Goal: Task Accomplishment & Management: Use online tool/utility

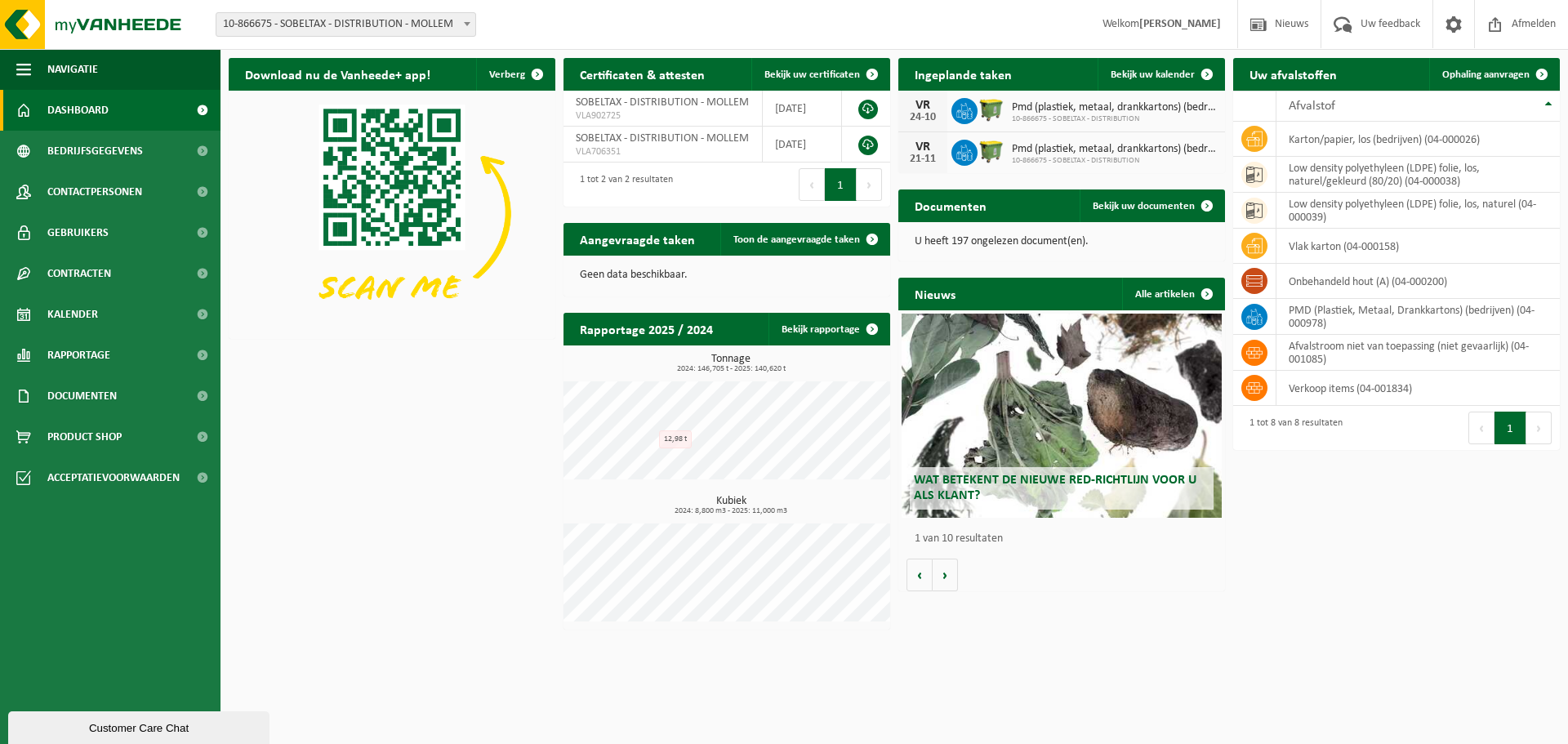
click at [455, 397] on div "Download nu de Vanheede+ app! Verberg Certificaten & attesten Bekijk uw certifi…" at bounding box center [894, 343] width 1340 height 588
click at [1481, 621] on div "Download nu de Vanheede+ app! Verberg Certificaten & attesten Bekijk uw certifi…" at bounding box center [894, 343] width 1340 height 588
click at [1418, 586] on div "Download nu de Vanheede+ app! Verberg Certificaten & attesten Bekijk uw certifi…" at bounding box center [894, 343] width 1340 height 588
click at [1353, 599] on div "Download nu de Vanheede+ app! Verberg Certificaten & attesten Bekijk uw certifi…" at bounding box center [894, 343] width 1340 height 588
click at [1319, 623] on div "Download nu de Vanheede+ app! Verberg Certificaten & attesten Bekijk uw certifi…" at bounding box center [894, 343] width 1340 height 588
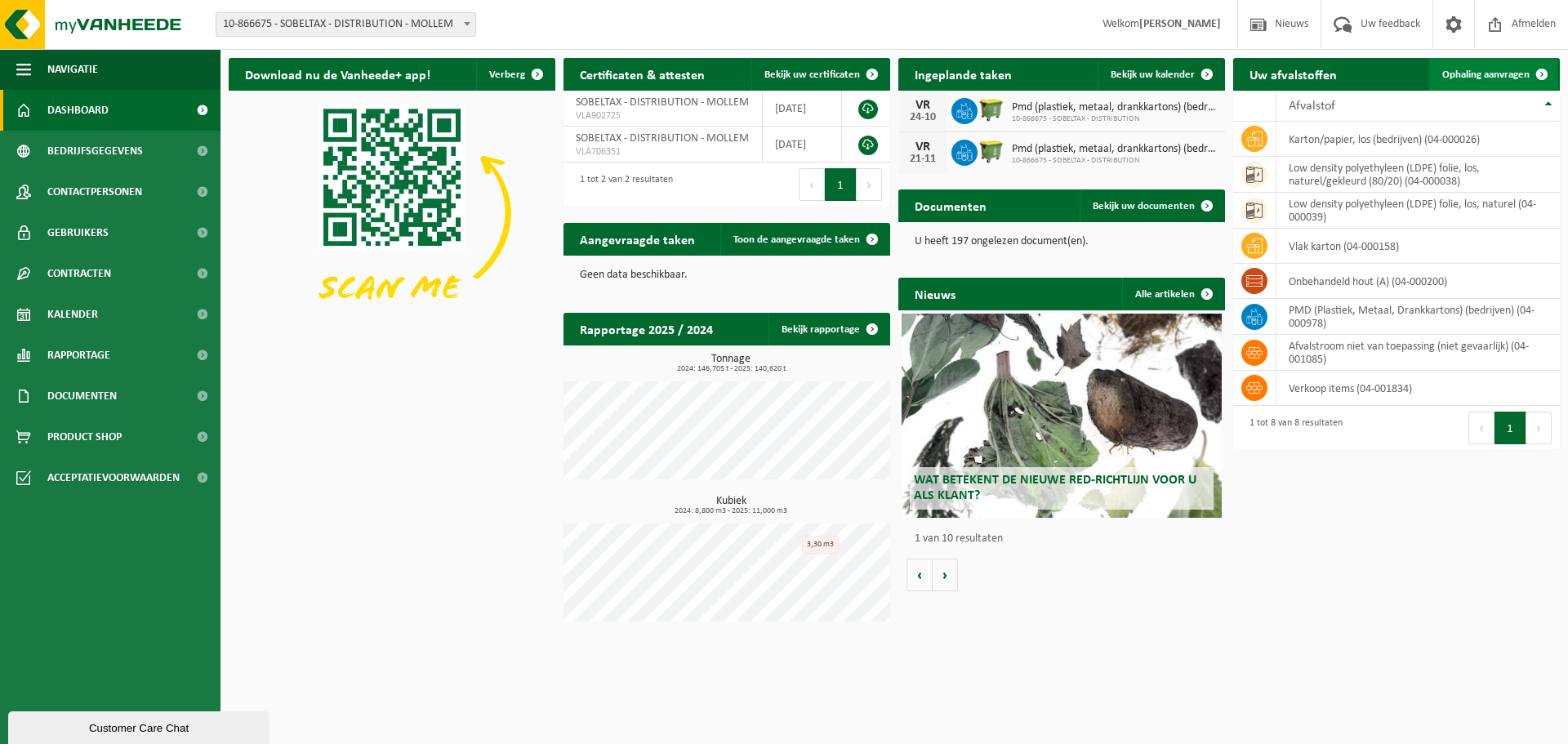
click at [1467, 71] on span "Ophaling aanvragen" at bounding box center [1485, 74] width 87 height 11
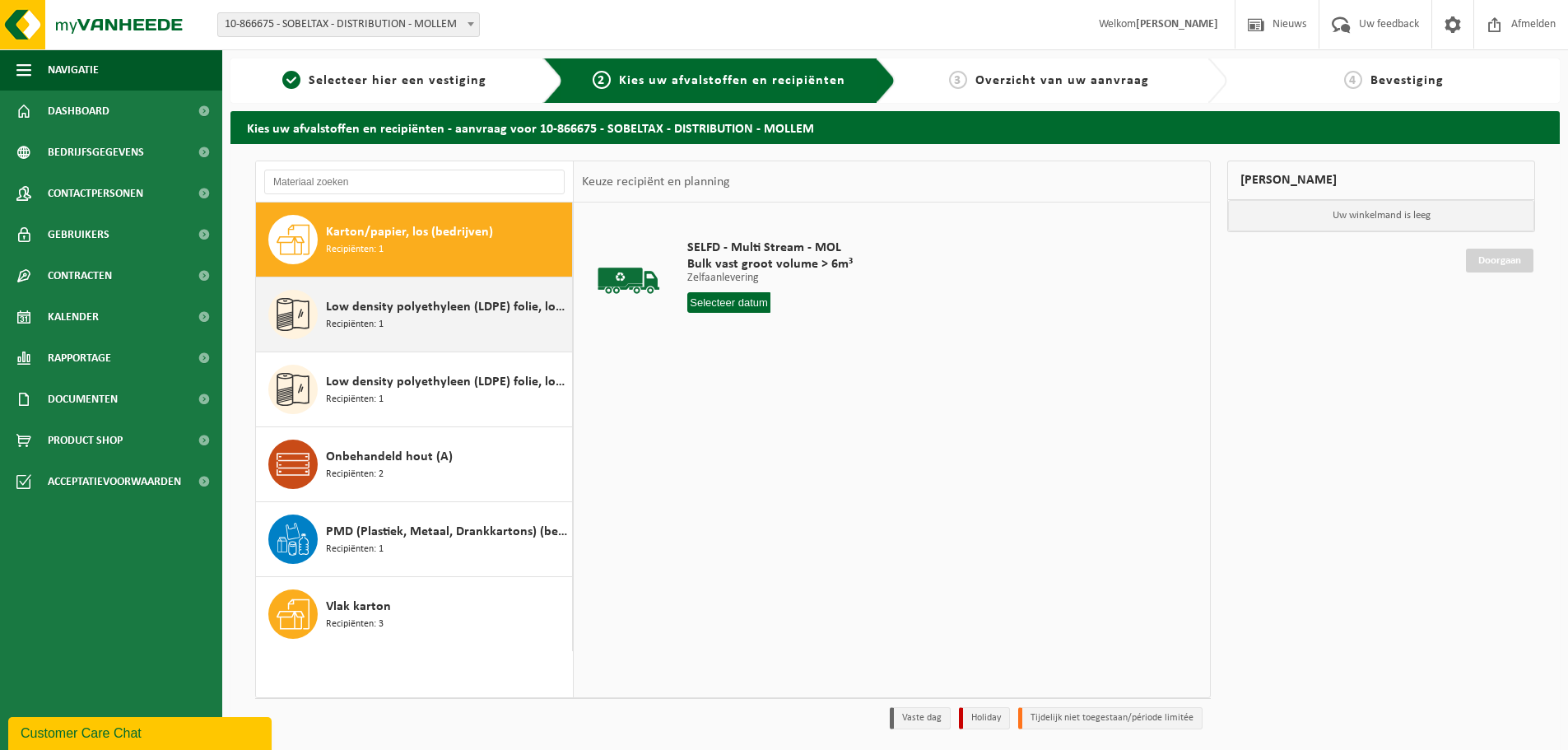
click at [424, 320] on div "Low density polyethyleen (LDPE) folie, los, naturel Recipiënten: 1" at bounding box center [447, 315] width 242 height 49
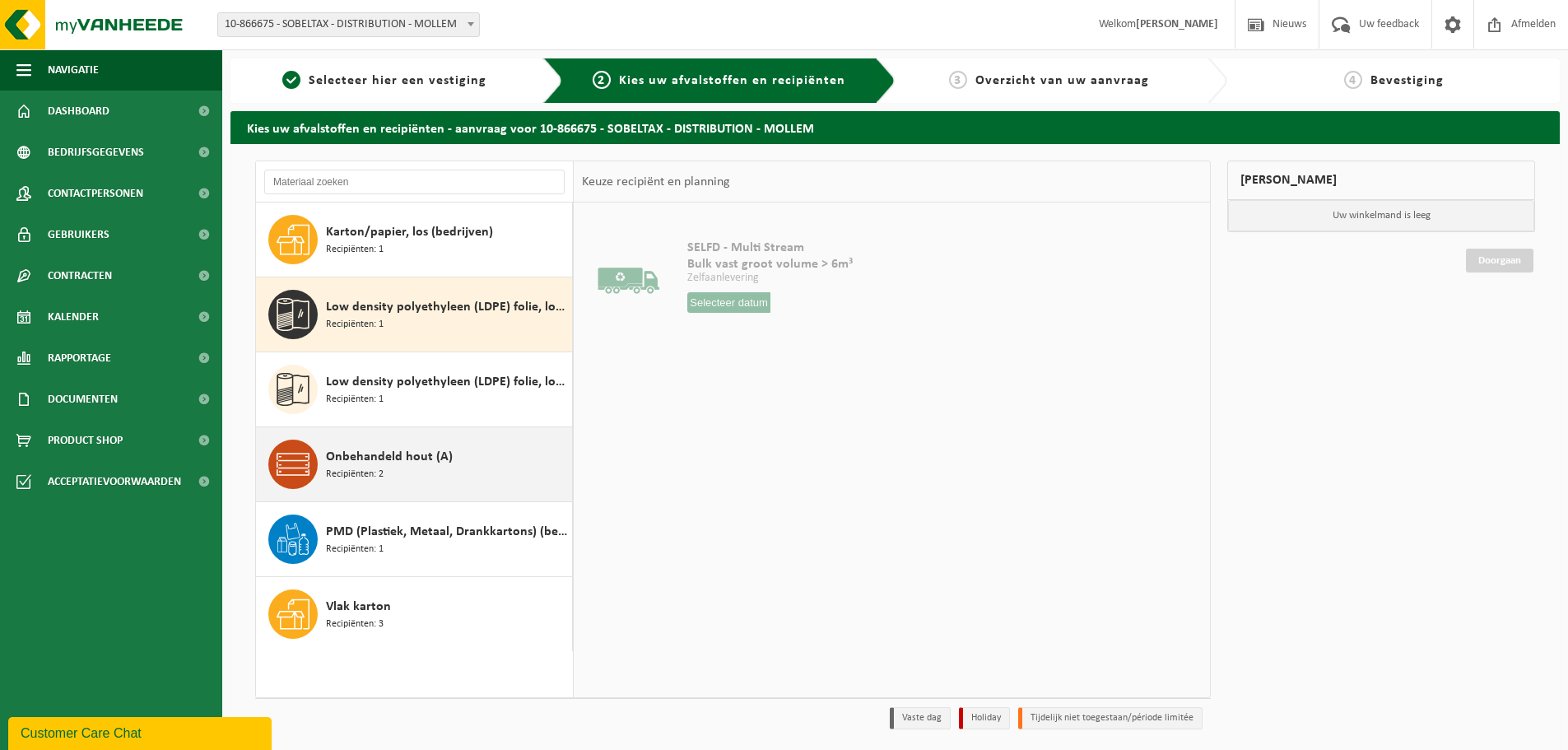
click at [398, 466] on span "Onbehandeld hout (A)" at bounding box center [389, 457] width 126 height 20
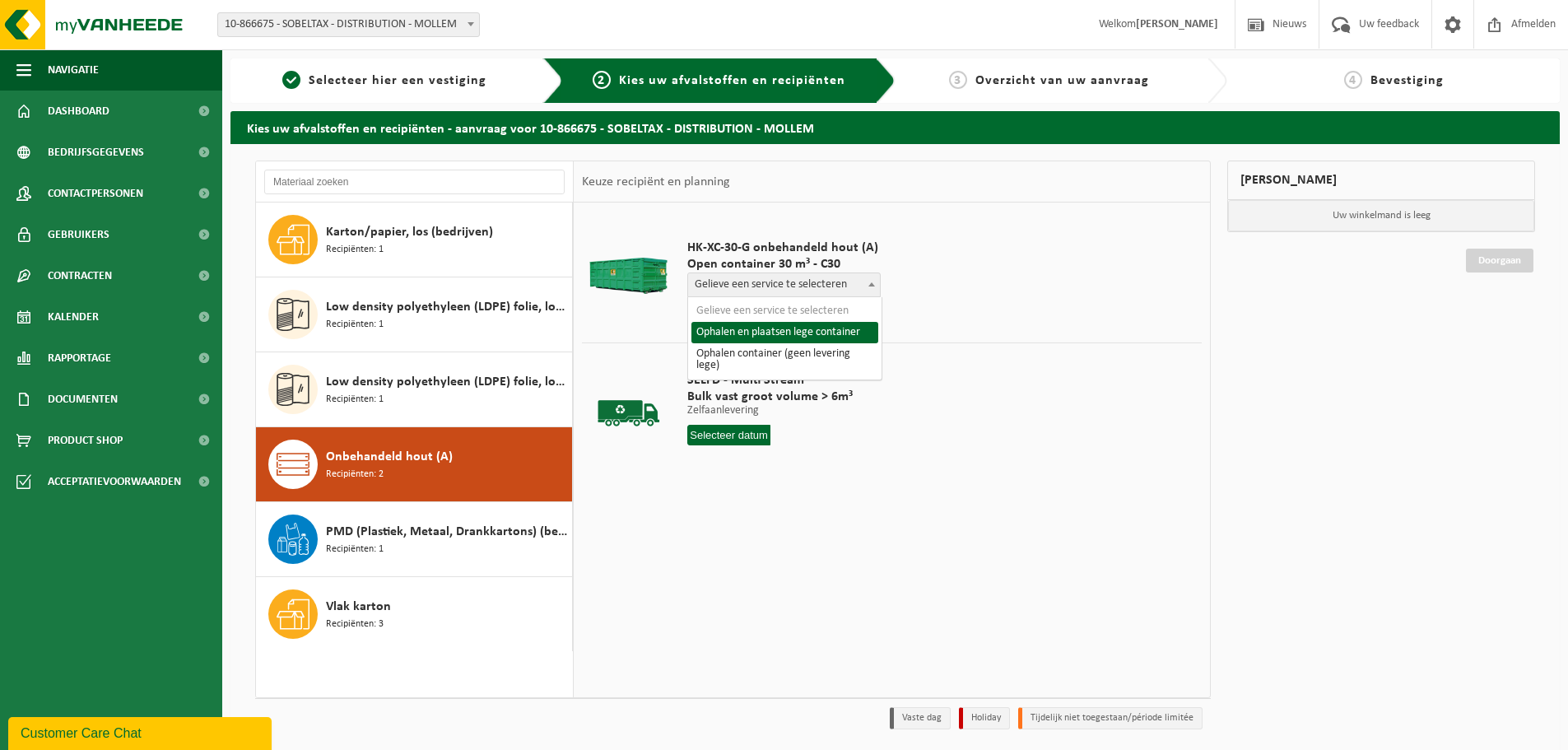
click at [767, 275] on span "Gelieve een service te selecteren" at bounding box center [784, 285] width 192 height 24
select select "P2PL-VEL-072376_HK-XC-30-GN-00_04-000200_46"
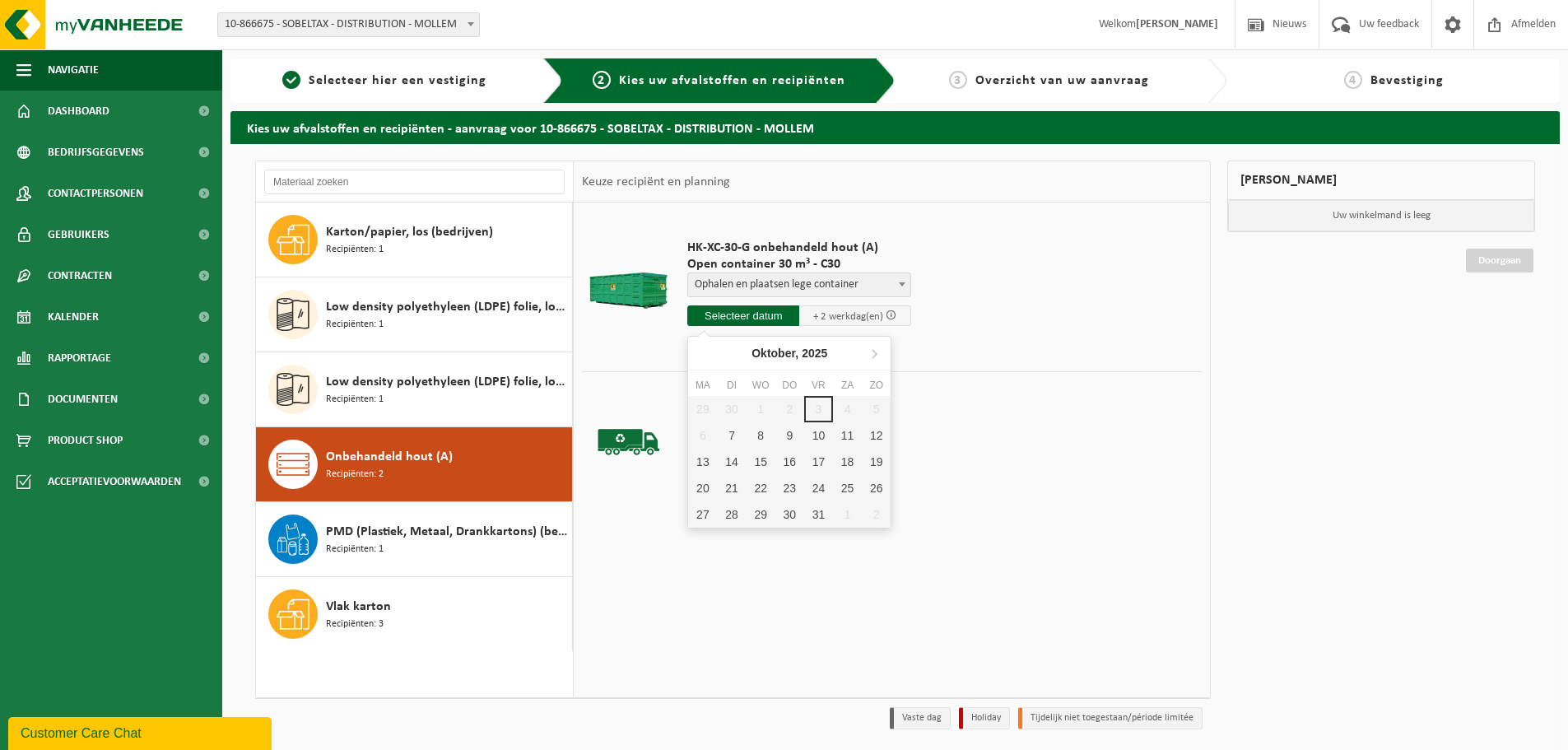
click at [779, 321] on input "text" at bounding box center [743, 316] width 112 height 21
click at [734, 440] on div "7" at bounding box center [731, 435] width 28 height 26
type input "Van 2025-10-07"
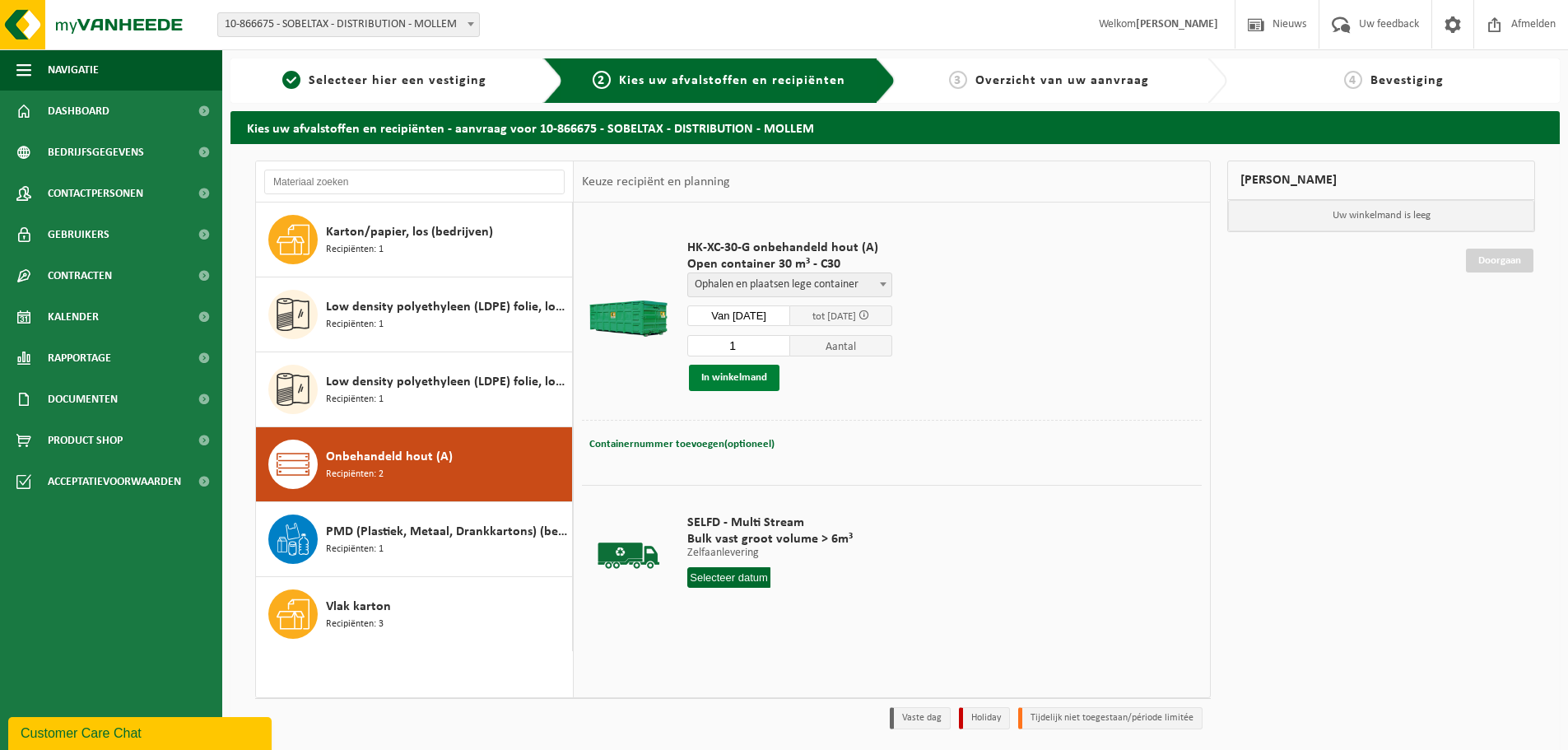
click at [722, 382] on button "In winkelmand" at bounding box center [734, 377] width 90 height 26
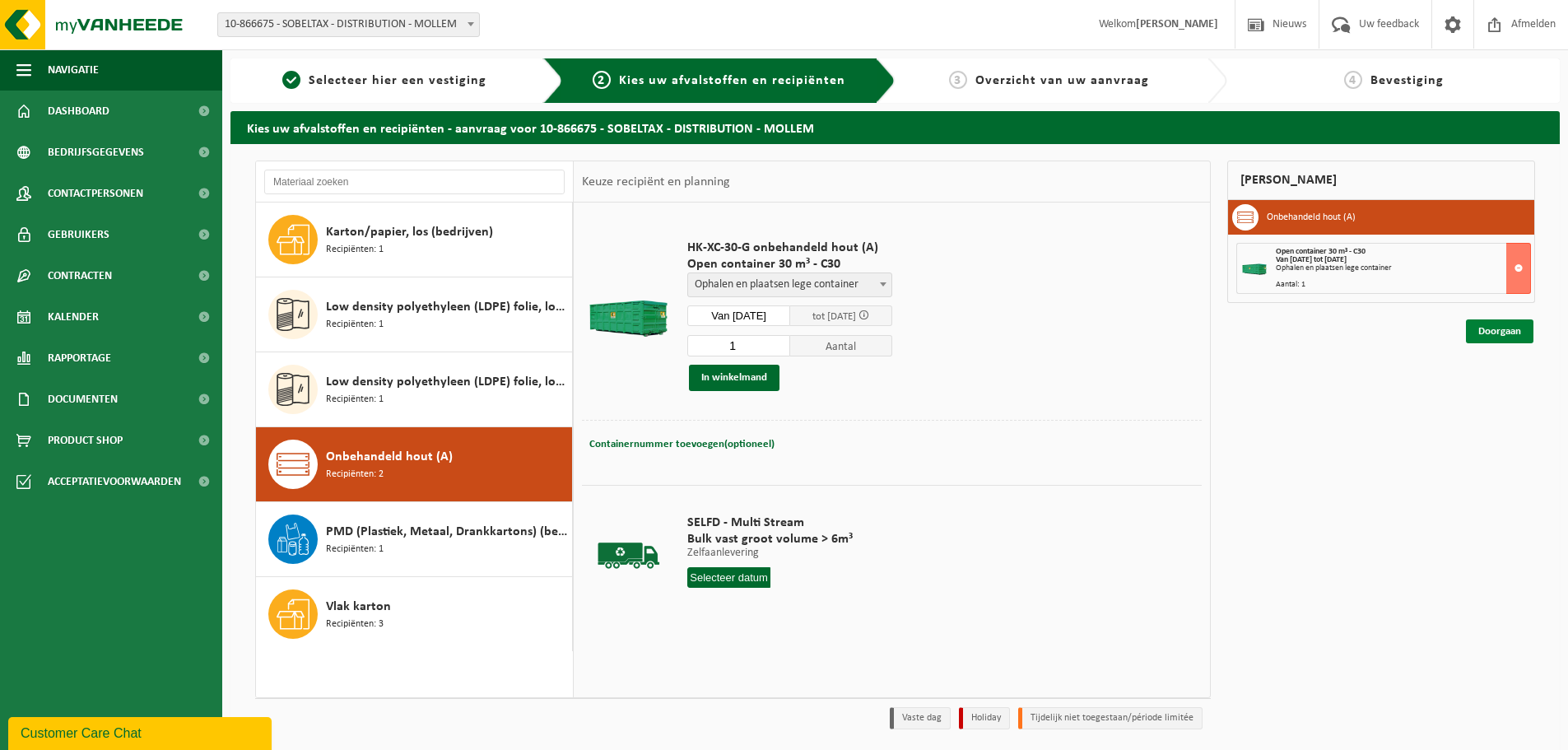
click at [1496, 325] on link "Doorgaan" at bounding box center [1499, 331] width 68 height 24
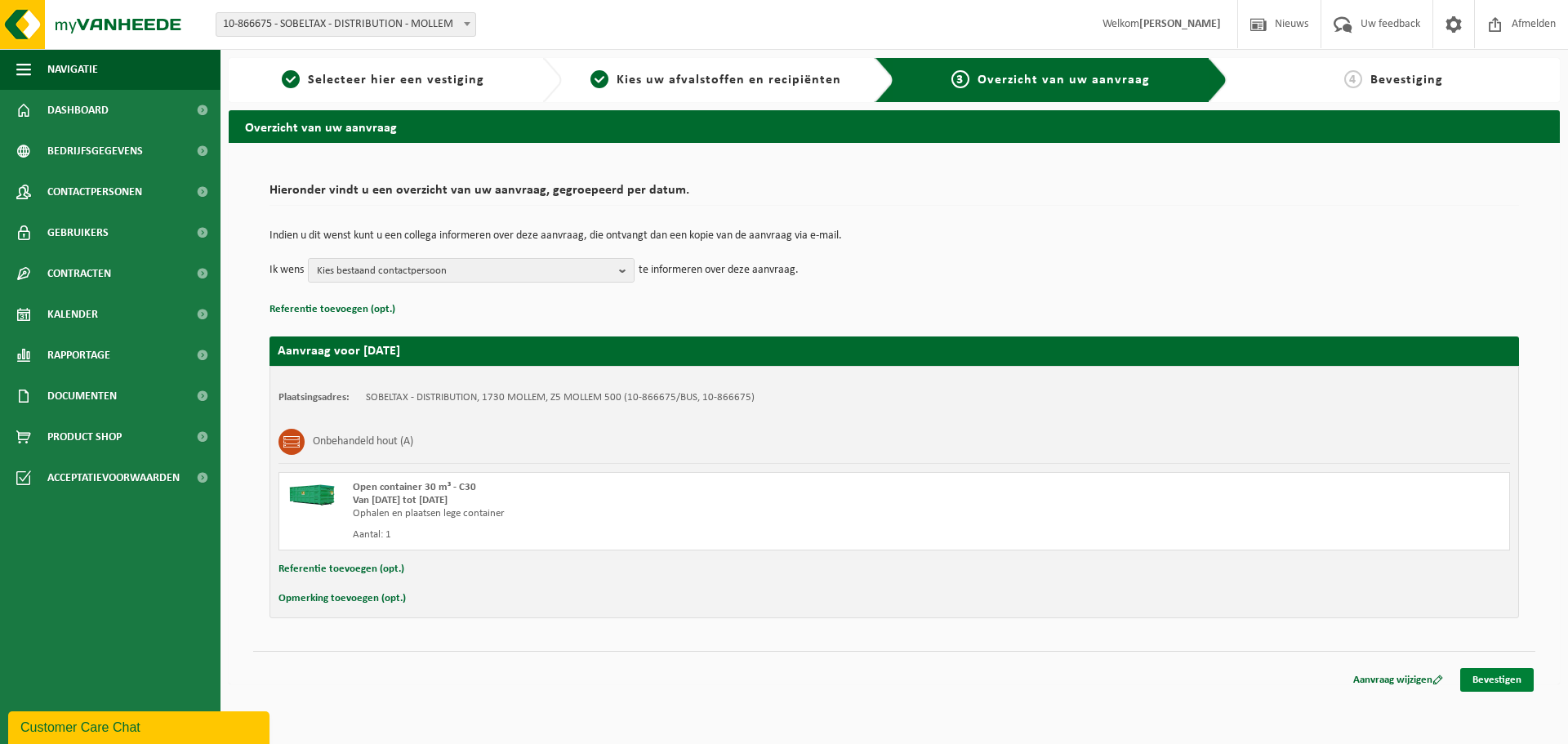
click at [1497, 676] on link "Bevestigen" at bounding box center [1497, 680] width 74 height 23
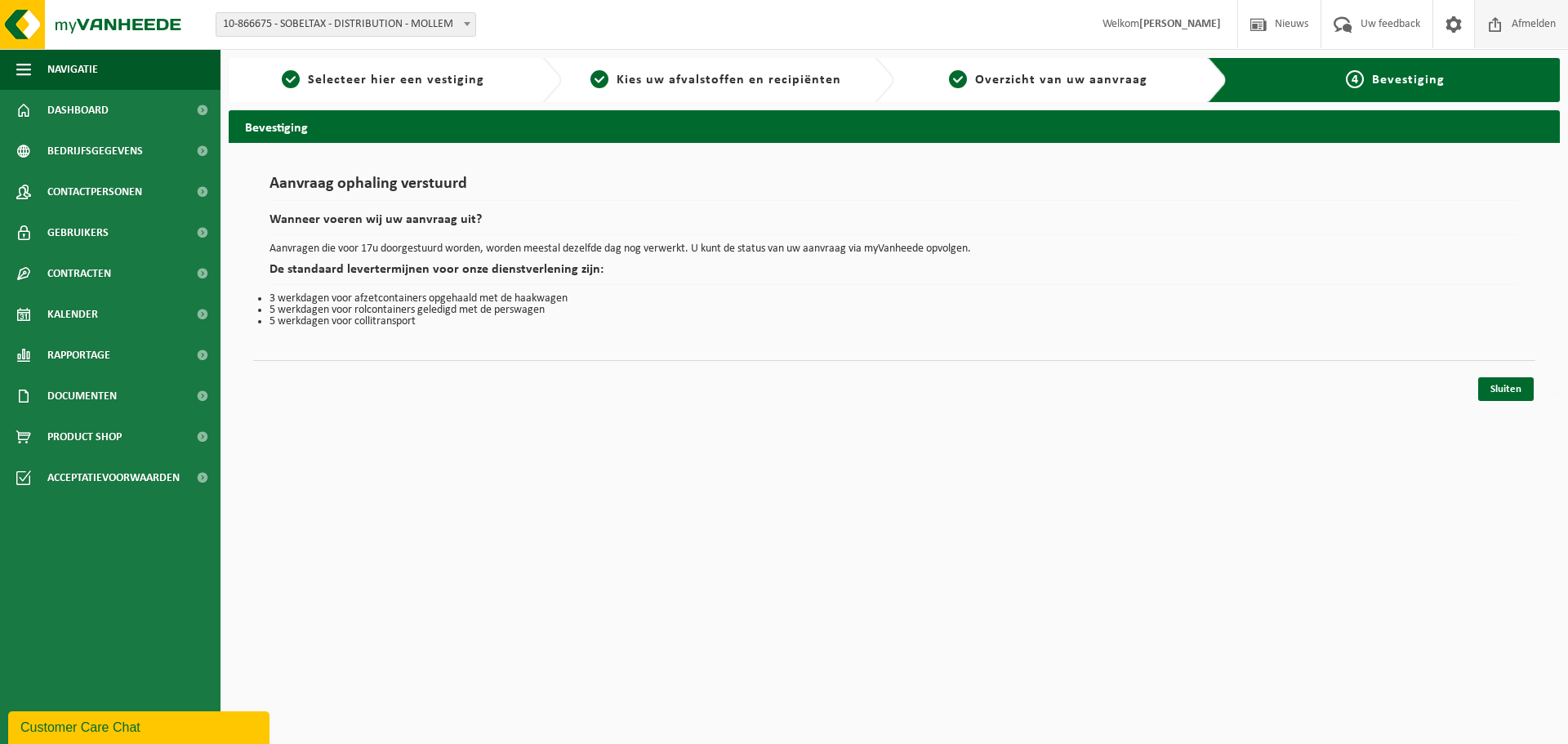
click at [1551, 31] on span "Afmelden" at bounding box center [1534, 24] width 52 height 49
